Goal: Information Seeking & Learning: Learn about a topic

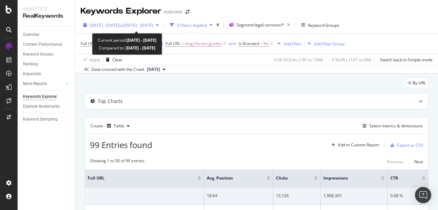
click at [115, 23] on span "2025 Jun. 1st - Aug. 31st" at bounding box center [105, 25] width 30 height 6
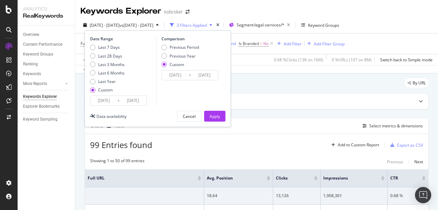
click at [253, 67] on div "Data crossed with the Crawl 2025 Aug. 4th" at bounding box center [256, 69] width 363 height 8
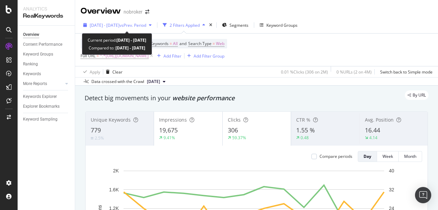
click at [120, 26] on span "2025 Sep. 1st - Sep. 14th" at bounding box center [105, 25] width 30 height 6
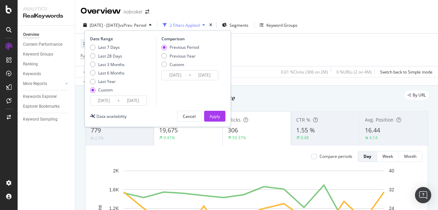
click at [142, 102] on input "2025/09/14" at bounding box center [133, 100] width 27 height 9
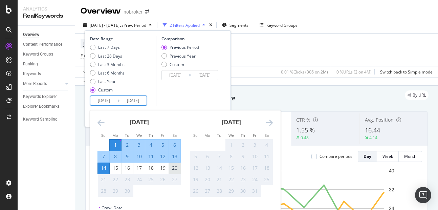
click at [175, 173] on div "20" at bounding box center [175, 168] width 12 height 11
type input "2025/09/20"
type input "2025/08/12"
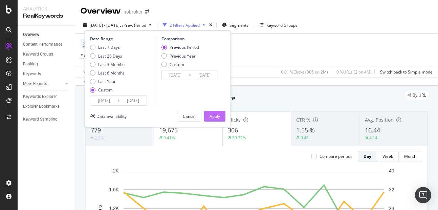
click at [219, 117] on div "Apply" at bounding box center [215, 116] width 10 height 6
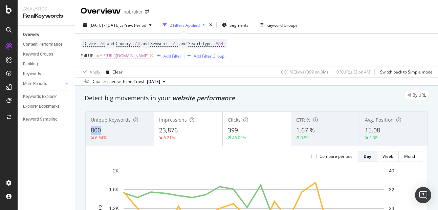
copy span "800"
drag, startPoint x: 90, startPoint y: 130, endPoint x: 114, endPoint y: 131, distance: 24.4
click at [114, 131] on div "Unique Keywords 800 6.54%" at bounding box center [120, 128] width 68 height 30
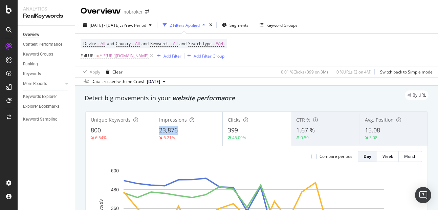
copy span "23,876"
drag, startPoint x: 156, startPoint y: 133, endPoint x: 190, endPoint y: 127, distance: 34.4
click at [190, 127] on div "Impressions 23,876 6.21%" at bounding box center [188, 128] width 68 height 30
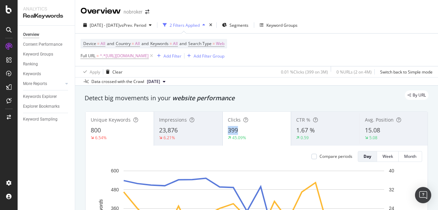
copy span "399"
drag, startPoint x: 227, startPoint y: 132, endPoint x: 237, endPoint y: 131, distance: 10.2
click at [237, 131] on div "399" at bounding box center [257, 130] width 58 height 9
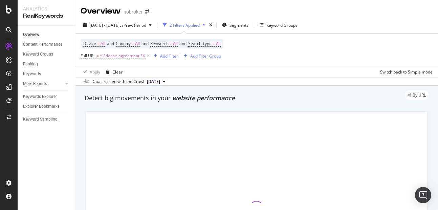
click at [172, 56] on div "Add Filter" at bounding box center [169, 56] width 18 height 6
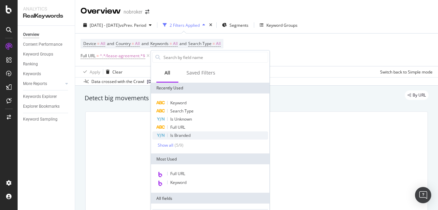
click at [182, 135] on span "Is Branded" at bounding box center [180, 135] width 20 height 6
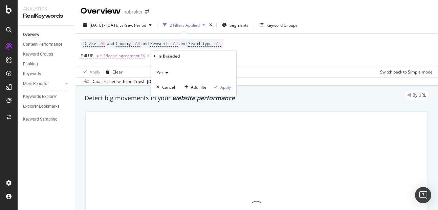
click at [162, 75] on span "Yes" at bounding box center [160, 73] width 7 height 6
click at [163, 92] on div "No" at bounding box center [194, 95] width 72 height 9
click at [221, 85] on div "Apply" at bounding box center [225, 87] width 10 height 6
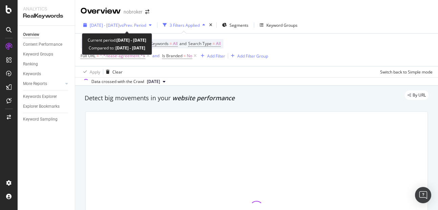
click at [120, 28] on div "2025 Sep. 1st - Sep. 18th vs Prev. Period" at bounding box center [118, 25] width 74 height 10
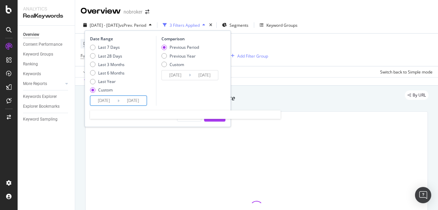
click at [131, 103] on input "2025/09/18" at bounding box center [133, 100] width 27 height 9
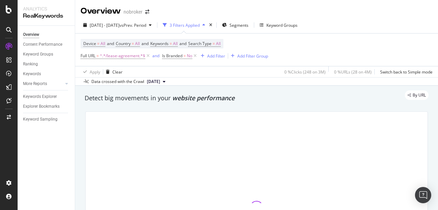
click at [250, 77] on div "Data crossed with the Crawl 2025 Sep. 1st" at bounding box center [256, 81] width 363 height 8
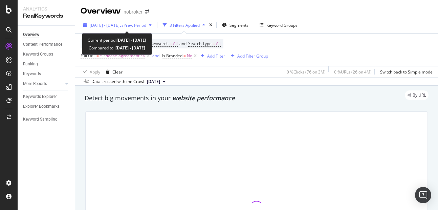
click at [109, 25] on span "[DATE] - [DATE]" at bounding box center [105, 25] width 30 height 6
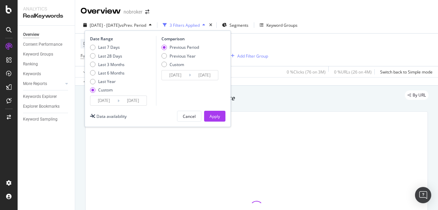
click at [129, 102] on input "[DATE]" at bounding box center [133, 100] width 27 height 9
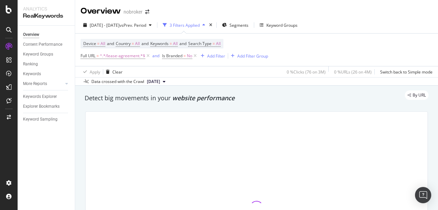
click at [246, 86] on div "2025 Sep. 1st - Sep. 18th vs Prev. Period 3 Filters Applied Segments Keyword Gr…" at bounding box center [256, 51] width 363 height 69
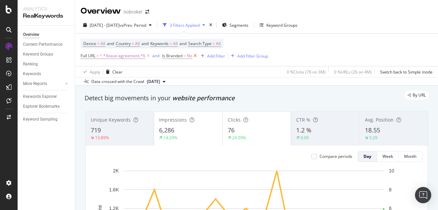
click at [196, 58] on icon at bounding box center [195, 55] width 6 height 7
click at [107, 27] on span "2025 Sep. 1st - Sep. 18th" at bounding box center [105, 25] width 30 height 6
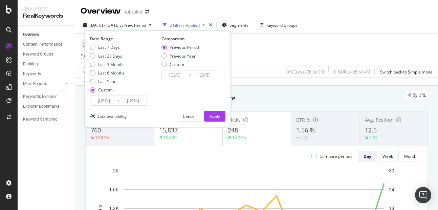
click at [135, 102] on input "2025/09/18" at bounding box center [133, 100] width 27 height 9
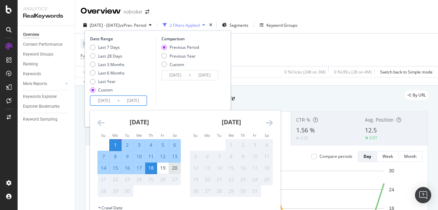
click at [172, 172] on div "20" at bounding box center [175, 168] width 12 height 11
type input "[DATE]"
type input "2025/08/12"
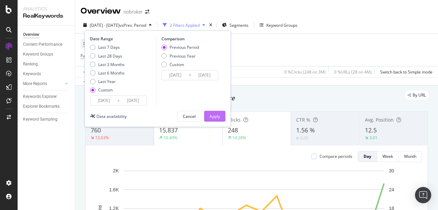
click at [213, 117] on div "Apply" at bounding box center [215, 116] width 10 height 6
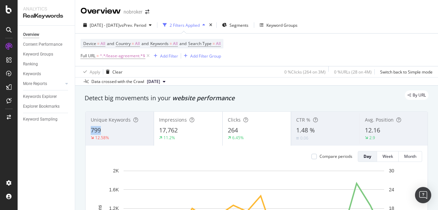
copy span "799"
drag, startPoint x: 90, startPoint y: 132, endPoint x: 110, endPoint y: 129, distance: 20.3
click at [110, 129] on div "Unique Keywords 799 12.58%" at bounding box center [120, 128] width 68 height 30
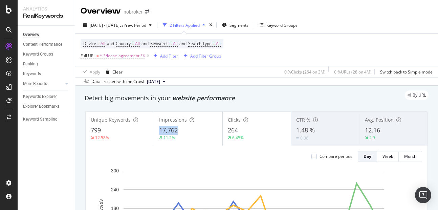
copy span "17,762"
drag, startPoint x: 157, startPoint y: 129, endPoint x: 187, endPoint y: 130, distance: 29.8
click at [187, 130] on div "Impressions 17,762 11.2%" at bounding box center [188, 128] width 68 height 30
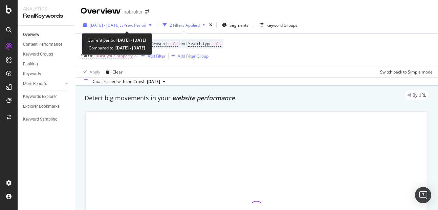
click at [120, 25] on span "2025 Sep. 1st - Sep. 18th" at bounding box center [105, 25] width 30 height 6
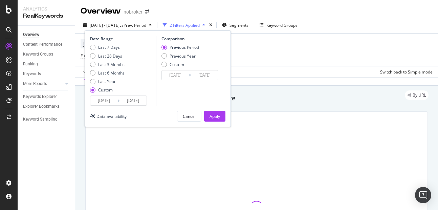
click at [134, 101] on input "[DATE]" at bounding box center [133, 100] width 27 height 9
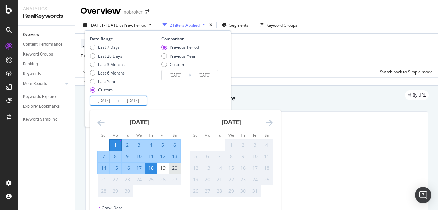
click at [174, 172] on div "20" at bounding box center [175, 168] width 12 height 11
type input "[DATE]"
type input "2025/08/12"
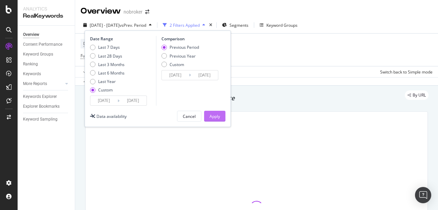
click at [218, 115] on div "Apply" at bounding box center [215, 116] width 10 height 6
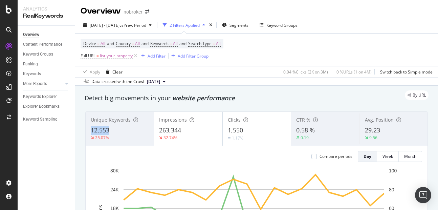
copy span "12,553"
drag, startPoint x: 88, startPoint y: 129, endPoint x: 116, endPoint y: 133, distance: 28.6
click at [116, 133] on div "Unique Keywords 12,553 25.07%" at bounding box center [120, 128] width 68 height 30
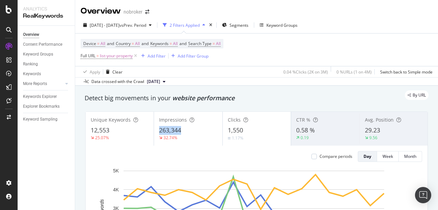
copy span "263,344"
drag, startPoint x: 159, startPoint y: 130, endPoint x: 190, endPoint y: 130, distance: 30.8
click at [190, 130] on div "263,344" at bounding box center [188, 130] width 58 height 9
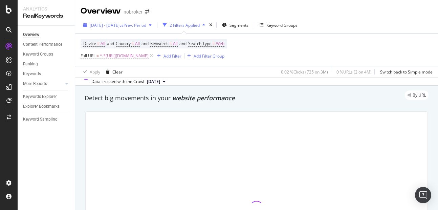
click at [120, 24] on span "[DATE] - [DATE]" at bounding box center [105, 25] width 30 height 6
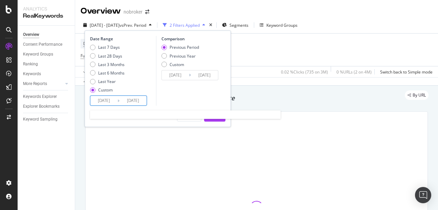
click at [135, 99] on input "[DATE]" at bounding box center [133, 100] width 27 height 9
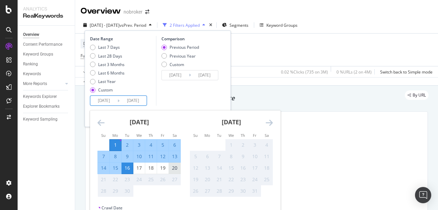
click at [173, 169] on div "20" at bounding box center [175, 168] width 12 height 7
type input "[DATE]"
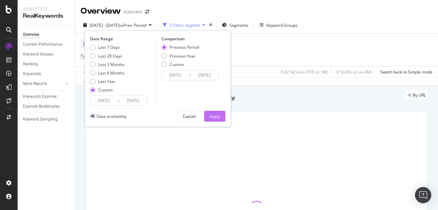
click at [215, 116] on div "Apply" at bounding box center [215, 116] width 10 height 6
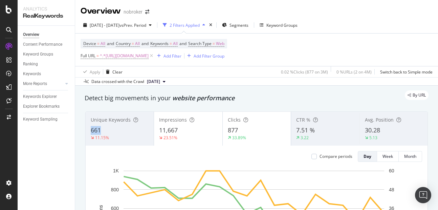
copy span "661"
drag, startPoint x: 90, startPoint y: 130, endPoint x: 118, endPoint y: 132, distance: 28.2
click at [118, 132] on div "Unique Keywords 661 11.15%" at bounding box center [120, 128] width 68 height 30
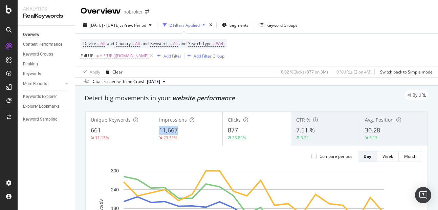
copy span "11,667"
drag, startPoint x: 158, startPoint y: 129, endPoint x: 192, endPoint y: 129, distance: 33.5
click at [192, 129] on div "11,667" at bounding box center [188, 130] width 58 height 9
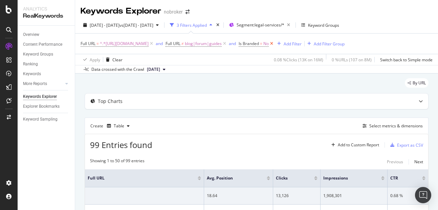
click at [275, 41] on icon at bounding box center [272, 43] width 6 height 7
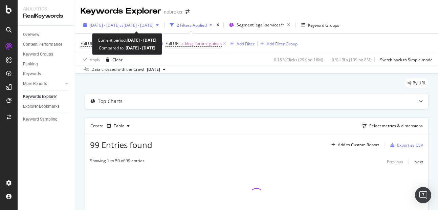
click at [120, 28] on span "2025 Jun. 1st - Aug. 31st" at bounding box center [105, 25] width 30 height 6
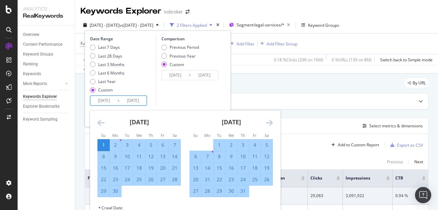
click at [109, 101] on input "2025/06/01" at bounding box center [103, 100] width 27 height 9
click at [264, 122] on div "[DATE]" at bounding box center [231, 124] width 83 height 29
click at [268, 122] on icon "Move forward to switch to the next month." at bounding box center [269, 123] width 7 height 8
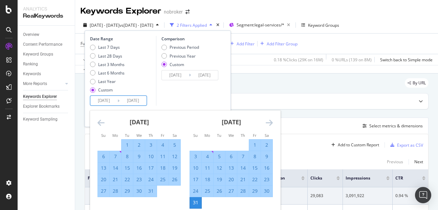
click at [268, 122] on icon "Move forward to switch to the next month." at bounding box center [269, 123] width 7 height 8
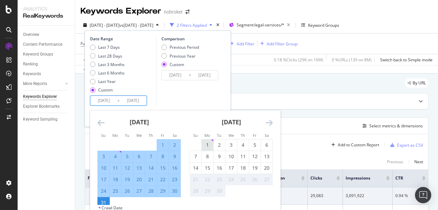
click at [208, 149] on div "1" at bounding box center [208, 145] width 12 height 11
type input "[DATE]"
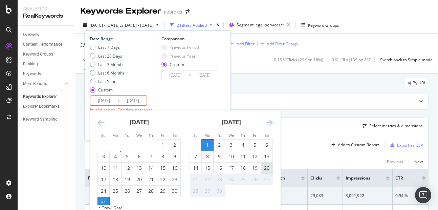
click at [265, 169] on div "20" at bounding box center [267, 168] width 12 height 7
type input "[DATE]"
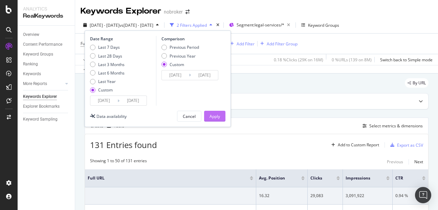
click at [211, 121] on div "Apply" at bounding box center [215, 116] width 10 height 10
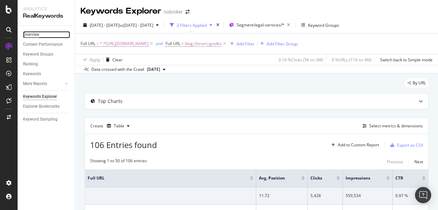
click at [34, 32] on div "Overview" at bounding box center [31, 34] width 16 height 7
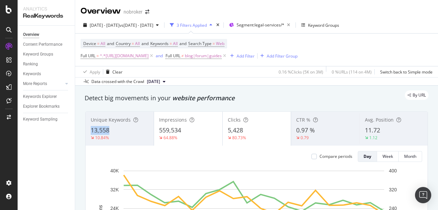
copy span "13,558"
drag, startPoint x: 87, startPoint y: 130, endPoint x: 125, endPoint y: 133, distance: 37.7
click at [125, 133] on div "Unique Keywords 13,558 10.84%" at bounding box center [120, 128] width 68 height 30
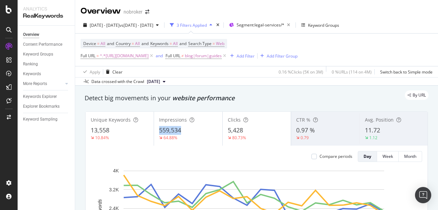
copy span "559,534"
drag, startPoint x: 159, startPoint y: 130, endPoint x: 188, endPoint y: 132, distance: 28.9
click at [188, 132] on div "559,534" at bounding box center [188, 130] width 58 height 9
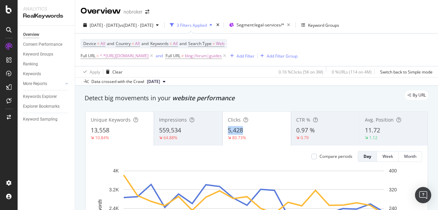
copy span "5,428"
drag, startPoint x: 226, startPoint y: 129, endPoint x: 245, endPoint y: 129, distance: 18.6
click at [245, 129] on div "5,428" at bounding box center [257, 130] width 58 height 9
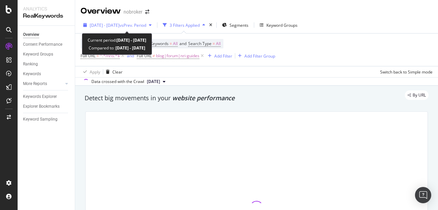
click at [120, 24] on span "[DATE] - [DATE]" at bounding box center [105, 25] width 30 height 6
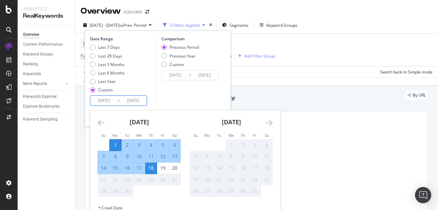
click at [134, 103] on input "[DATE]" at bounding box center [133, 100] width 27 height 9
click at [179, 168] on div "20" at bounding box center [175, 168] width 12 height 7
type input "[DATE]"
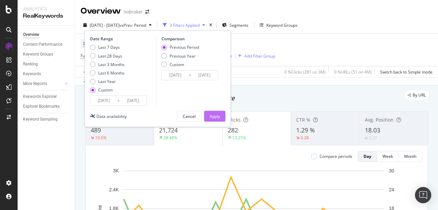
click at [217, 114] on div "Apply" at bounding box center [215, 116] width 10 height 6
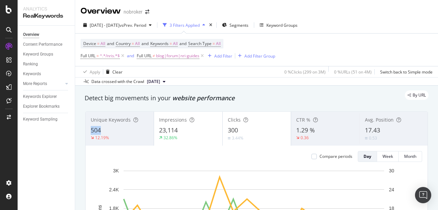
copy span "504"
drag, startPoint x: 87, startPoint y: 129, endPoint x: 118, endPoint y: 130, distance: 30.5
click at [118, 130] on div "Unique Keywords 504 12.19%" at bounding box center [120, 128] width 68 height 30
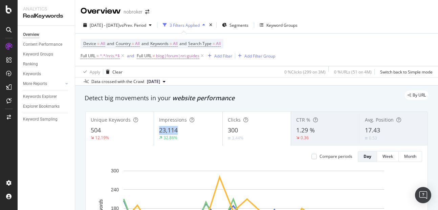
copy span "23,114"
drag, startPoint x: 155, startPoint y: 128, endPoint x: 190, endPoint y: 130, distance: 35.6
click at [190, 130] on div "Impressions 23,114 32.86%" at bounding box center [188, 128] width 68 height 30
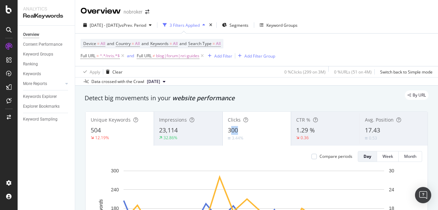
copy span "00"
drag, startPoint x: 229, startPoint y: 131, endPoint x: 246, endPoint y: 133, distance: 17.8
click at [246, 133] on div "300" at bounding box center [257, 130] width 58 height 9
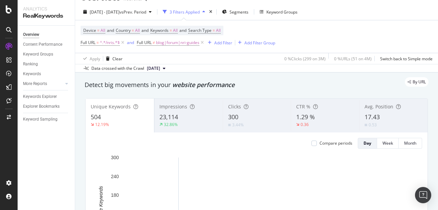
scroll to position [7, 0]
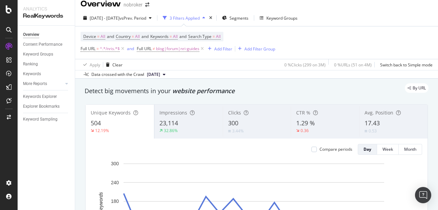
click at [247, 128] on div "3.44%" at bounding box center [257, 131] width 58 height 6
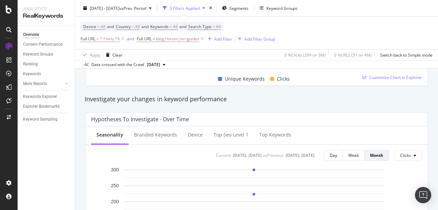
scroll to position [0, 0]
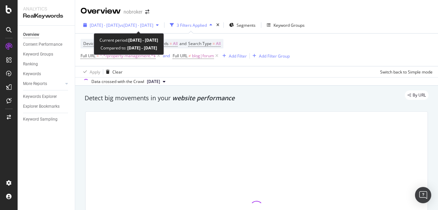
click at [120, 27] on span "[DATE] - [DATE]" at bounding box center [105, 25] width 30 height 6
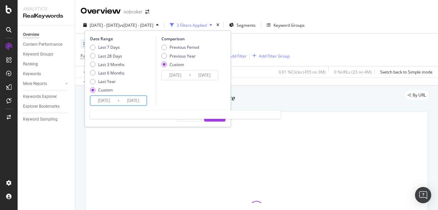
click at [143, 98] on input "[DATE]" at bounding box center [133, 100] width 27 height 9
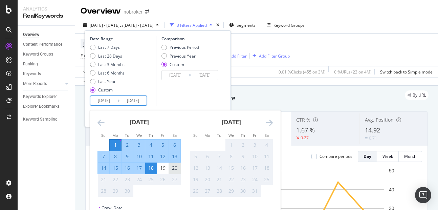
click at [174, 171] on div "20" at bounding box center [175, 168] width 12 height 7
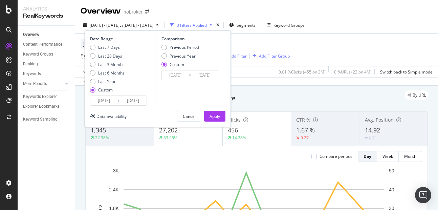
type input "[DATE]"
click at [212, 116] on div "Apply" at bounding box center [215, 116] width 10 height 6
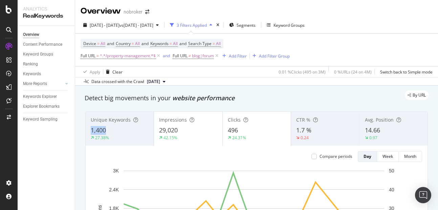
copy span "1,400"
drag, startPoint x: 89, startPoint y: 132, endPoint x: 120, endPoint y: 134, distance: 30.9
click at [120, 134] on div "Unique Keywords 1,400 27.38%" at bounding box center [120, 128] width 68 height 30
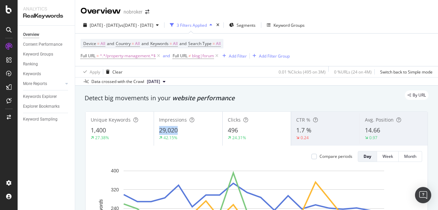
copy span "29,020"
drag, startPoint x: 157, startPoint y: 128, endPoint x: 190, endPoint y: 130, distance: 32.6
click at [190, 130] on div "Impressions 29,020 42.15%" at bounding box center [188, 128] width 68 height 30
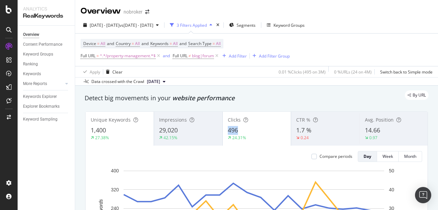
copy span "496"
drag, startPoint x: 224, startPoint y: 128, endPoint x: 246, endPoint y: 132, distance: 22.0
click at [246, 132] on div "Clicks 496 24.31%" at bounding box center [257, 128] width 68 height 30
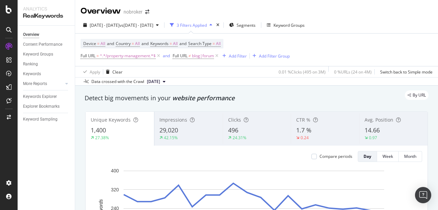
scroll to position [8, 0]
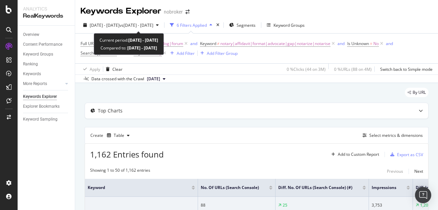
click at [115, 25] on span "2025 Sep. 1st - Sep. 18th" at bounding box center [105, 25] width 30 height 6
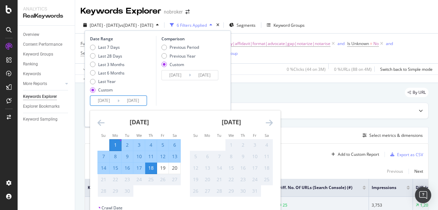
click at [136, 100] on input "2025/09/18" at bounding box center [133, 100] width 27 height 9
click at [175, 171] on div "20" at bounding box center [175, 168] width 12 height 7
type input "[DATE]"
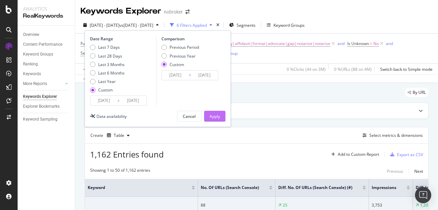
click at [218, 121] on div "Apply" at bounding box center [215, 116] width 10 height 10
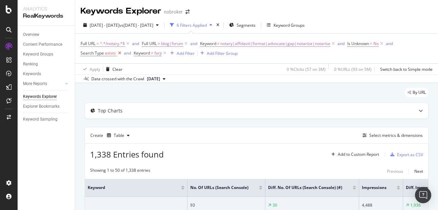
click at [120, 56] on icon at bounding box center [120, 53] width 6 height 7
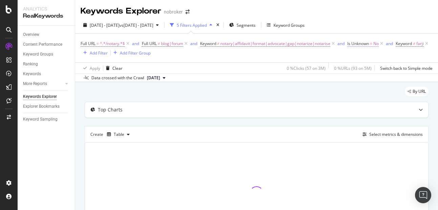
click at [364, 45] on span "Is Unknown" at bounding box center [358, 44] width 22 height 6
click at [357, 59] on span "No" at bounding box center [357, 60] width 5 height 6
click at [334, 56] on div "Full URL = ^.*/notary.*$ and Full URL ≠ blog|forum and Keyword ≠ notary|affidav…" at bounding box center [257, 48] width 352 height 18
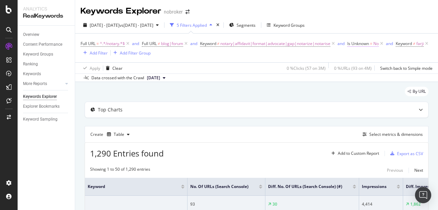
click at [372, 43] on span "=" at bounding box center [371, 44] width 2 height 6
click at [342, 64] on div "0 % URLs ( 93 on 4M )" at bounding box center [355, 68] width 46 height 11
click at [384, 45] on icon at bounding box center [382, 43] width 6 height 7
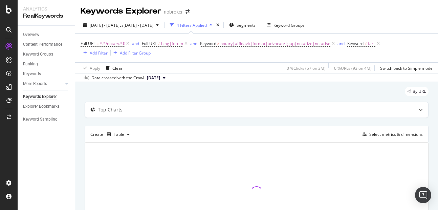
click at [99, 56] on div "Add Filter" at bounding box center [94, 52] width 27 height 7
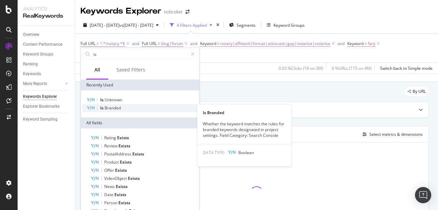
type input "is"
click at [109, 111] on div "Is Branded" at bounding box center [140, 108] width 116 height 8
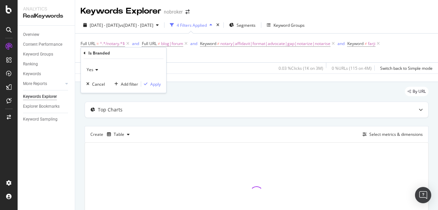
click at [92, 67] on span "Yes" at bounding box center [90, 70] width 7 height 6
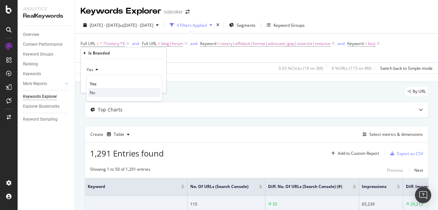
click at [98, 91] on div "No" at bounding box center [124, 92] width 72 height 9
click at [156, 81] on button "Apply" at bounding box center [151, 84] width 20 height 7
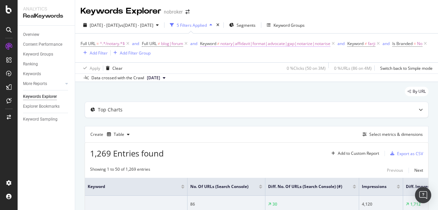
click at [273, 44] on span "notary|affidavit|format|advocate|gap|notarize|notarise" at bounding box center [275, 43] width 110 height 9
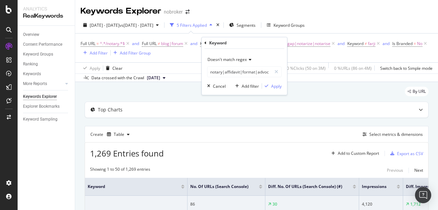
click at [190, 65] on div "Apply Clear 0 % Clicks ( 50 on 3M ) 0 % URLs ( 86 on 4M ) Switch back to Simple…" at bounding box center [256, 67] width 363 height 11
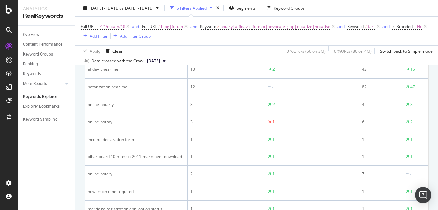
scroll to position [222, 0]
click at [273, 29] on span "notary|affidavit|format|advocate|gap|notarize|notarise" at bounding box center [275, 26] width 110 height 9
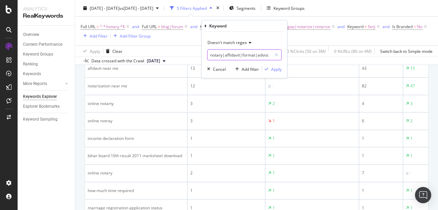
click at [262, 55] on input "notary|affidavit|format|advocate|gap|notarize|notarise" at bounding box center [240, 54] width 64 height 11
type input "notary|affidavit|format|advocate|gap|notarize|notarise|form"
click at [281, 69] on div "Apply" at bounding box center [276, 69] width 10 height 6
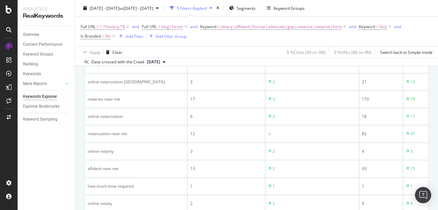
scroll to position [157, 0]
click at [196, 30] on button "and" at bounding box center [193, 26] width 7 height 6
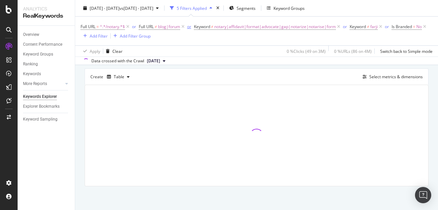
scroll to position [59, 0]
click at [170, 23] on span "blog|forum" at bounding box center [169, 26] width 22 height 9
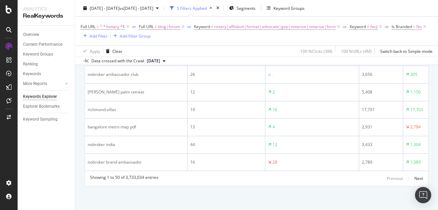
scroll to position [921, 0]
click at [163, 27] on span "blog|forum" at bounding box center [169, 26] width 22 height 9
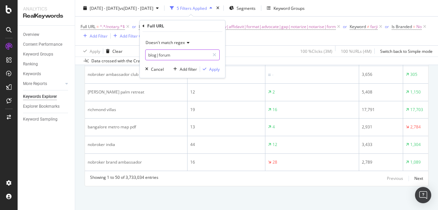
click at [178, 53] on input "blog|forum" at bounding box center [178, 54] width 64 height 11
type input "blog|forum|guides"
click at [207, 71] on div "button" at bounding box center [204, 69] width 9 height 4
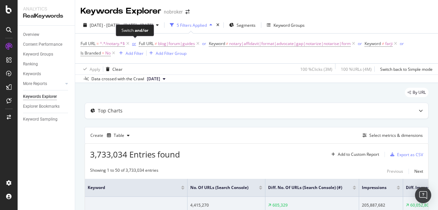
click at [135, 43] on div "or" at bounding box center [134, 44] width 4 height 6
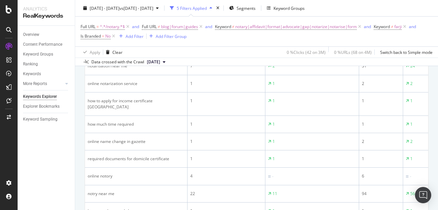
scroll to position [257, 0]
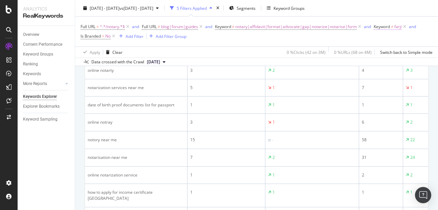
click at [398, 28] on span "farji" at bounding box center [397, 26] width 7 height 9
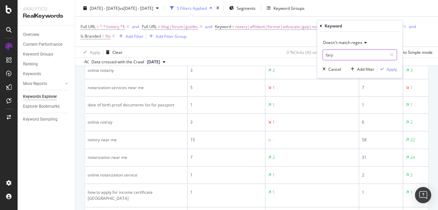
click at [350, 59] on input "farji" at bounding box center [355, 54] width 64 height 11
click at [356, 58] on input "farji" at bounding box center [355, 54] width 64 height 11
type input "farji|fake|notery"
click at [389, 70] on div "Apply" at bounding box center [392, 69] width 10 height 6
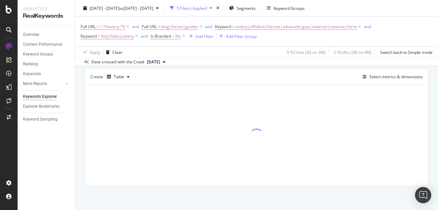
scroll to position [59, 0]
click at [109, 36] on span "farji|fake|notery" at bounding box center [117, 35] width 33 height 9
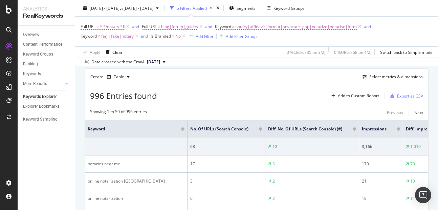
scroll to position [257, 0]
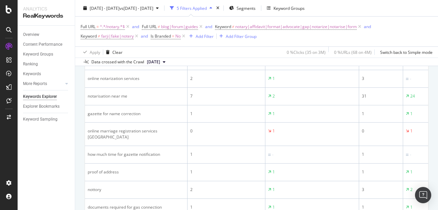
scroll to position [557, 0]
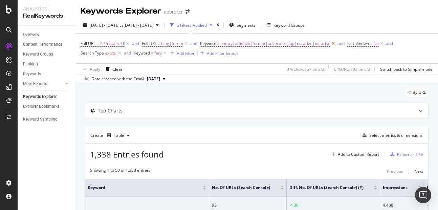
click at [332, 44] on icon at bounding box center [333, 43] width 6 height 7
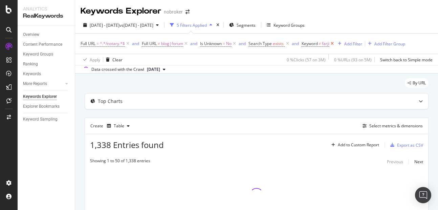
click at [335, 43] on icon at bounding box center [332, 43] width 6 height 7
click at [287, 45] on icon at bounding box center [288, 43] width 6 height 7
click at [235, 44] on icon at bounding box center [235, 43] width 6 height 7
click at [171, 44] on span "blog|forum" at bounding box center [172, 43] width 22 height 9
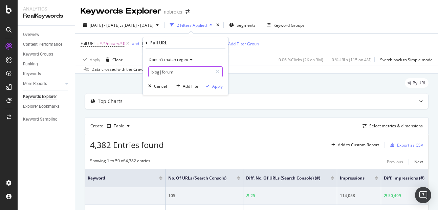
click at [185, 76] on input "blog|forum" at bounding box center [181, 71] width 64 height 11
type input "blog|forum|guides"
click at [218, 89] on div "Apply" at bounding box center [213, 86] width 20 height 6
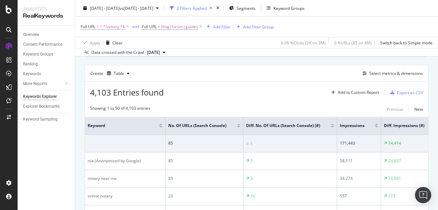
scroll to position [55, 0]
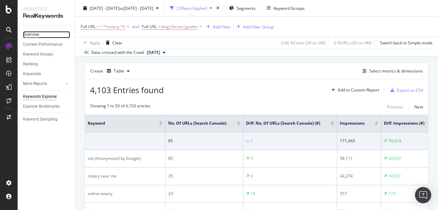
click at [26, 33] on div "Overview" at bounding box center [31, 34] width 16 height 7
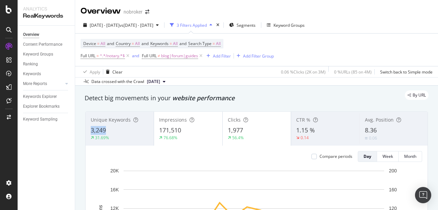
copy span "3,249"
drag, startPoint x: 89, startPoint y: 133, endPoint x: 113, endPoint y: 130, distance: 23.6
click at [113, 130] on div "Unique Keywords 3,249 31.69%" at bounding box center [120, 128] width 68 height 30
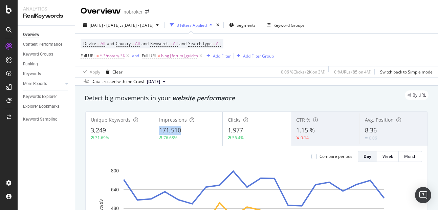
copy span "171,510"
drag, startPoint x: 154, startPoint y: 125, endPoint x: 183, endPoint y: 129, distance: 28.4
click at [183, 129] on div "Impressions 171,510 76.68%" at bounding box center [188, 128] width 68 height 30
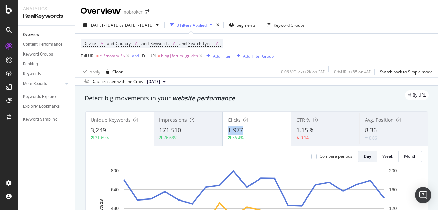
copy span "1,977"
drag, startPoint x: 227, startPoint y: 132, endPoint x: 251, endPoint y: 130, distance: 24.1
click at [251, 130] on div "1,977" at bounding box center [257, 130] width 58 height 9
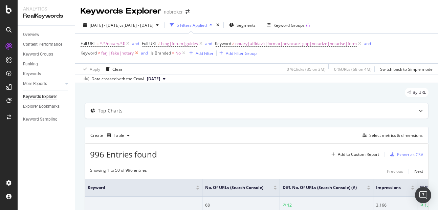
click at [138, 54] on icon at bounding box center [137, 53] width 6 height 7
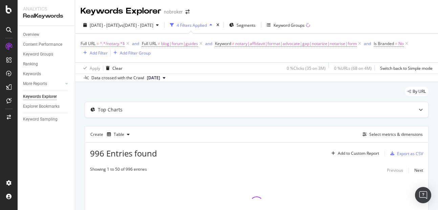
click at [110, 42] on span "^.*/notary.*$" at bounding box center [112, 43] width 25 height 9
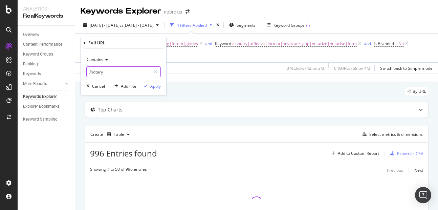
click at [102, 73] on input "/notary" at bounding box center [119, 71] width 64 height 11
click at [110, 73] on input "/notary" at bounding box center [119, 71] width 64 height 11
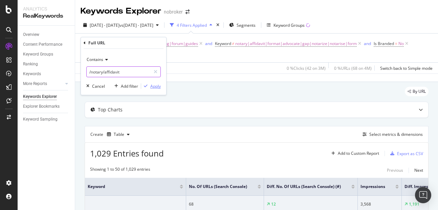
type input "/notary/affidavit"
click at [159, 87] on div "Apply" at bounding box center [155, 86] width 10 height 6
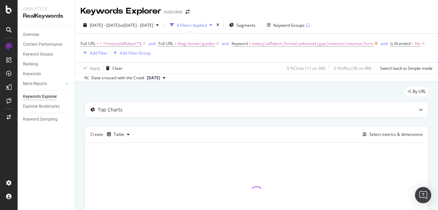
click at [378, 43] on icon at bounding box center [376, 43] width 6 height 7
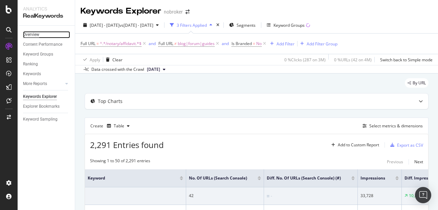
click at [34, 36] on div "Overview" at bounding box center [31, 34] width 16 height 7
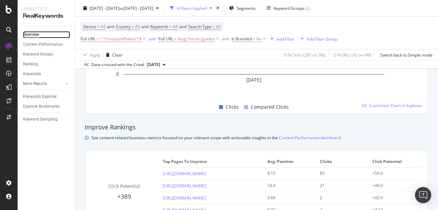
scroll to position [401, 0]
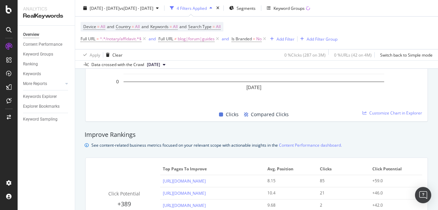
click at [379, 116] on div "Clicks Compared Clicks" at bounding box center [253, 114] width 331 height 13
click at [380, 113] on span "Customize Chart in Explorer" at bounding box center [395, 113] width 53 height 6
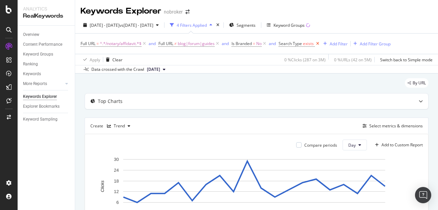
click at [320, 43] on icon at bounding box center [318, 43] width 6 height 7
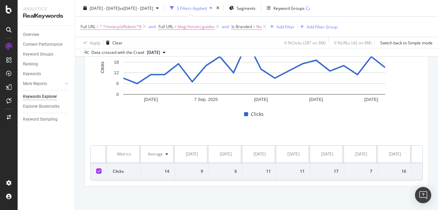
scroll to position [77, 0]
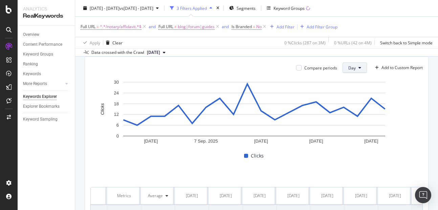
click at [352, 65] on button "Day" at bounding box center [355, 67] width 24 height 11
click at [348, 103] on span "Month" at bounding box center [349, 106] width 12 height 6
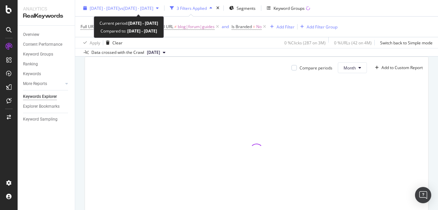
click at [109, 8] on span "[DATE] - [DATE]" at bounding box center [105, 8] width 30 height 6
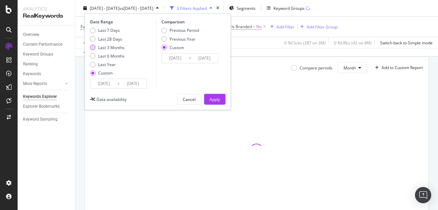
click at [94, 47] on div "Last 3 Months" at bounding box center [92, 47] width 5 height 5
type input "[DATE]"
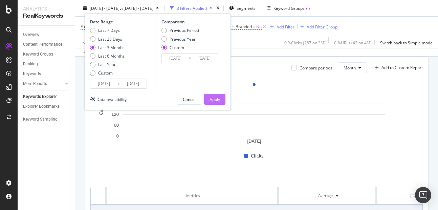
click at [207, 98] on button "Apply" at bounding box center [214, 99] width 21 height 11
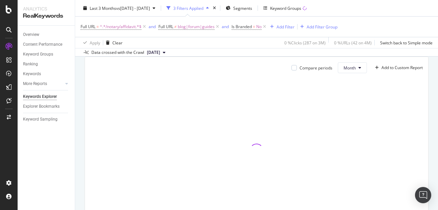
scroll to position [51, 0]
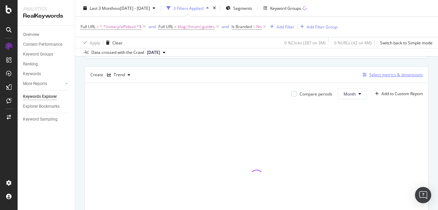
click at [382, 76] on div "Select metrics & dimensions" at bounding box center [396, 75] width 54 height 6
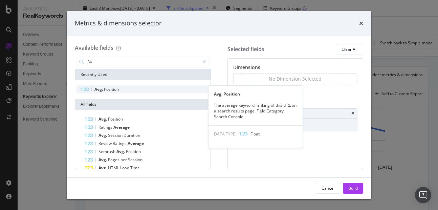
type input "Av"
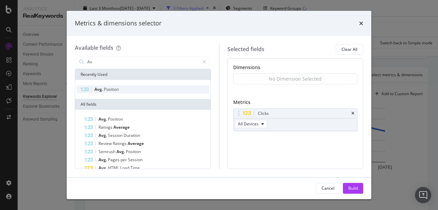
click at [103, 88] on span "Avg." at bounding box center [98, 89] width 9 height 6
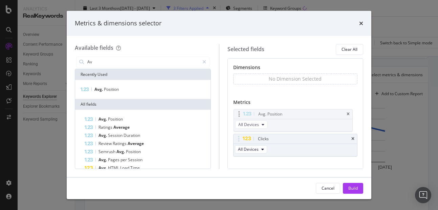
drag, startPoint x: 240, startPoint y: 139, endPoint x: 241, endPoint y: 113, distance: 25.7
click at [241, 113] on body "Analytics RealKeywords Overview Content Performance Keyword Groups Ranking Keyw…" at bounding box center [219, 105] width 438 height 210
click at [99, 57] on input "Av" at bounding box center [143, 62] width 113 height 10
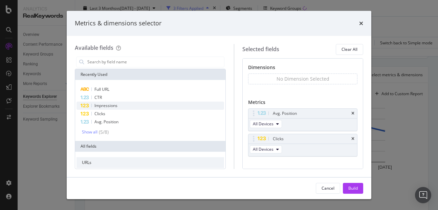
click at [106, 105] on span "Impressions" at bounding box center [105, 106] width 23 height 6
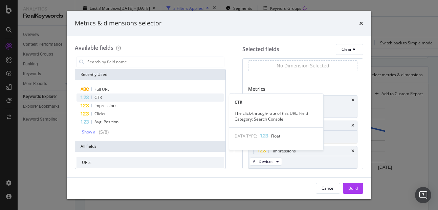
click at [98, 98] on span "CTR" at bounding box center [97, 97] width 7 height 6
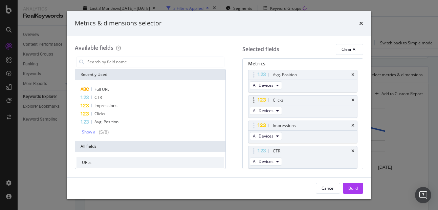
scroll to position [61, 0]
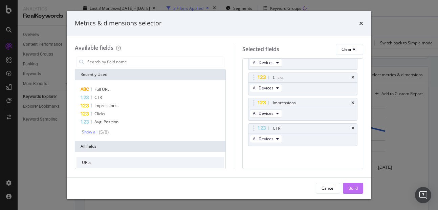
click at [353, 187] on div "Build" at bounding box center [352, 188] width 9 height 6
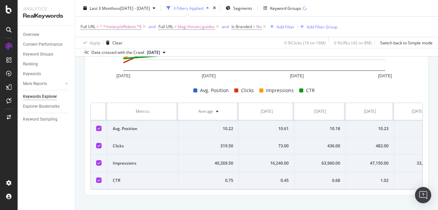
scroll to position [145, 0]
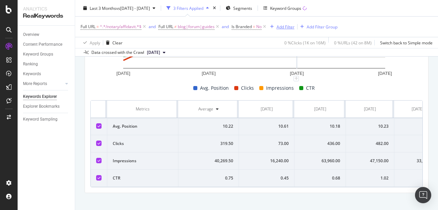
click at [286, 29] on div "Add Filter" at bounding box center [286, 27] width 18 height 6
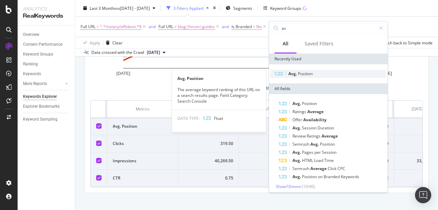
type input "av"
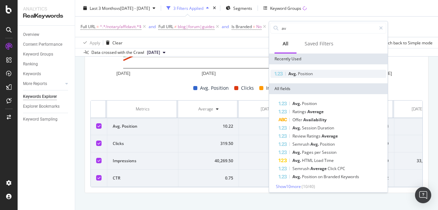
click at [296, 73] on span "Avg." at bounding box center [293, 74] width 9 height 6
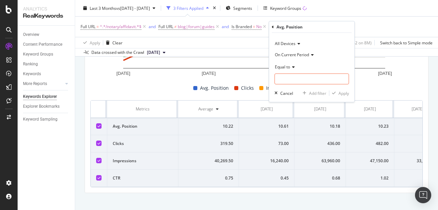
click at [291, 65] on icon at bounding box center [292, 67] width 5 height 4
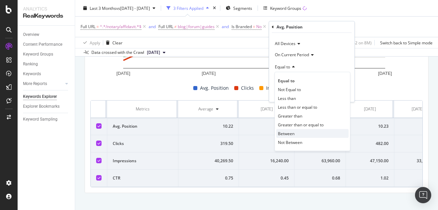
click at [288, 137] on div "Between" at bounding box center [312, 133] width 72 height 9
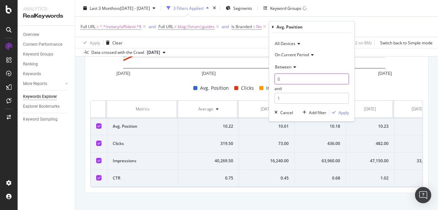
click at [284, 79] on input "0" at bounding box center [312, 78] width 74 height 11
type input "3"
click at [284, 96] on input "1" at bounding box center [312, 98] width 74 height 11
type input "5"
click at [339, 111] on div "Apply" at bounding box center [344, 113] width 10 height 6
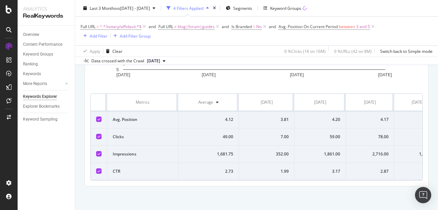
scroll to position [153, 0]
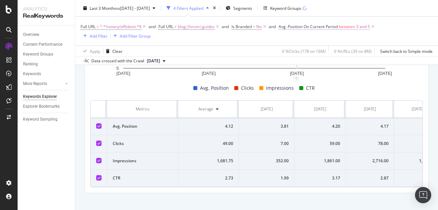
click at [341, 24] on span "between" at bounding box center [347, 27] width 16 height 6
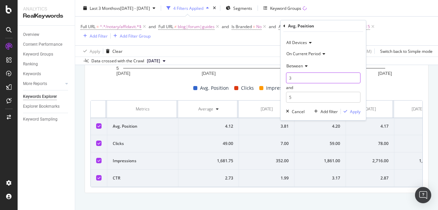
click at [299, 77] on input "3" at bounding box center [323, 77] width 74 height 11
type input "6"
click at [297, 100] on input "5" at bounding box center [323, 97] width 74 height 11
type input "10"
click at [361, 113] on div "All Devices On Current Period Between 6 and 10 Cancel Add filter Apply" at bounding box center [323, 76] width 85 height 88
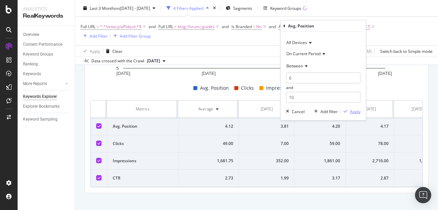
click at [356, 113] on div "Apply" at bounding box center [355, 112] width 10 height 6
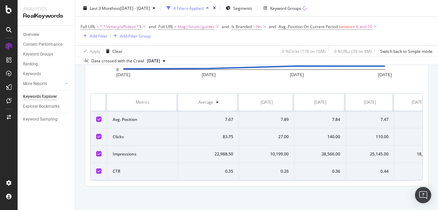
scroll to position [153, 0]
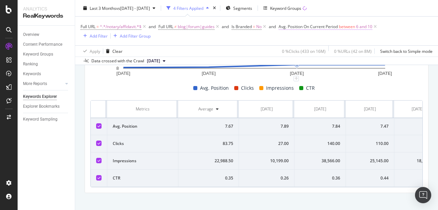
click at [345, 26] on span "between" at bounding box center [347, 27] width 16 height 6
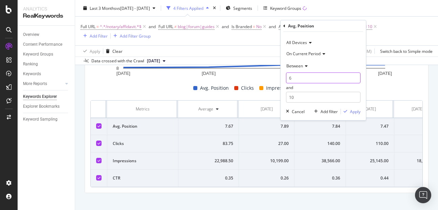
click at [294, 80] on input "6" at bounding box center [323, 77] width 74 height 11
type input "1"
click at [297, 95] on input "10" at bounding box center [323, 97] width 74 height 11
type input "1"
type input "2"
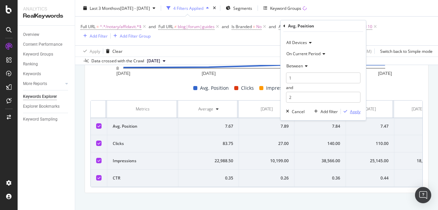
click at [357, 113] on div "Apply" at bounding box center [355, 112] width 10 height 6
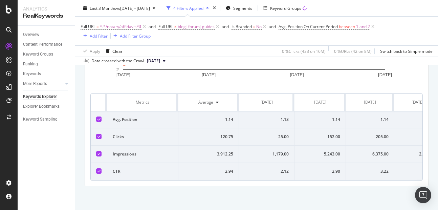
scroll to position [153, 0]
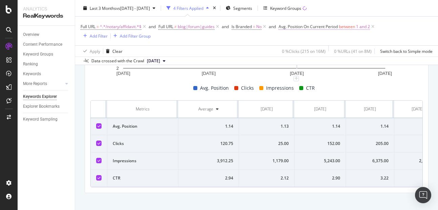
click at [349, 26] on span "between" at bounding box center [347, 27] width 16 height 6
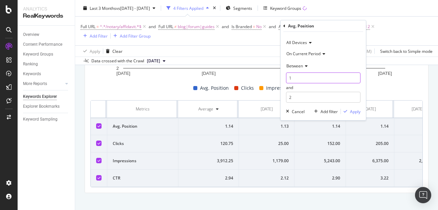
click at [306, 79] on input "1" at bounding box center [323, 77] width 74 height 11
type input "3"
click at [302, 102] on input "2" at bounding box center [323, 97] width 74 height 11
type input "5"
